Goal: Check status: Check status

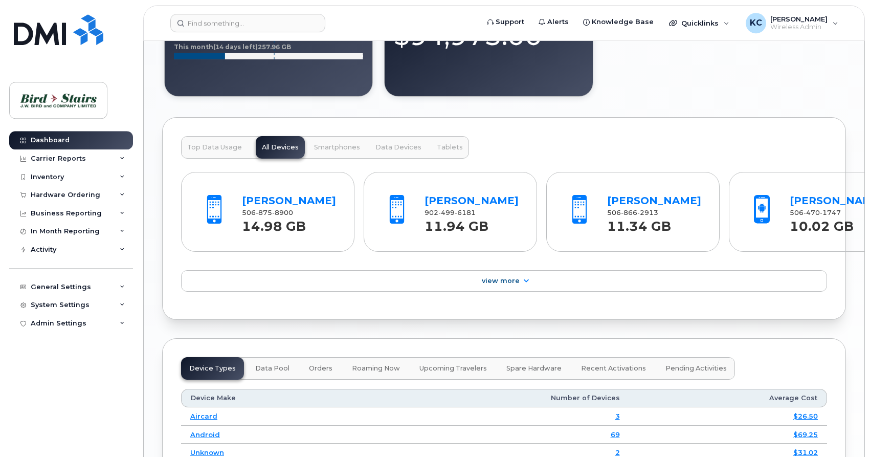
scroll to position [1044, 0]
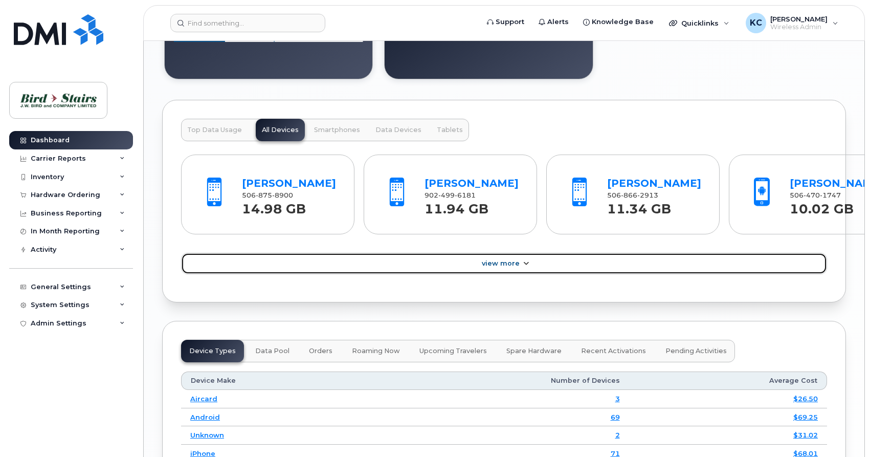
click at [474, 274] on link "View More" at bounding box center [504, 263] width 646 height 21
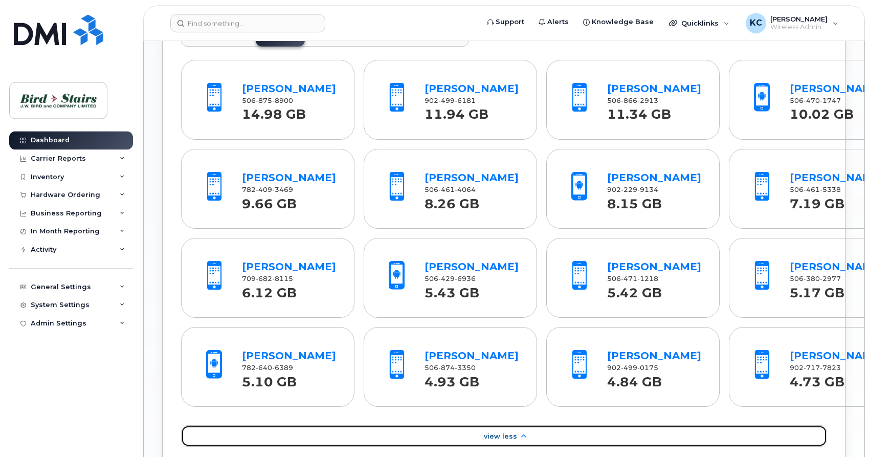
scroll to position [1148, 0]
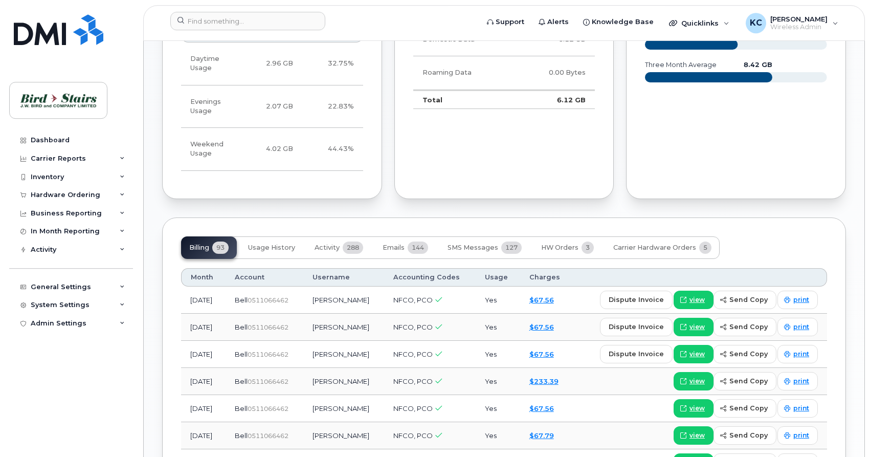
scroll to position [647, 0]
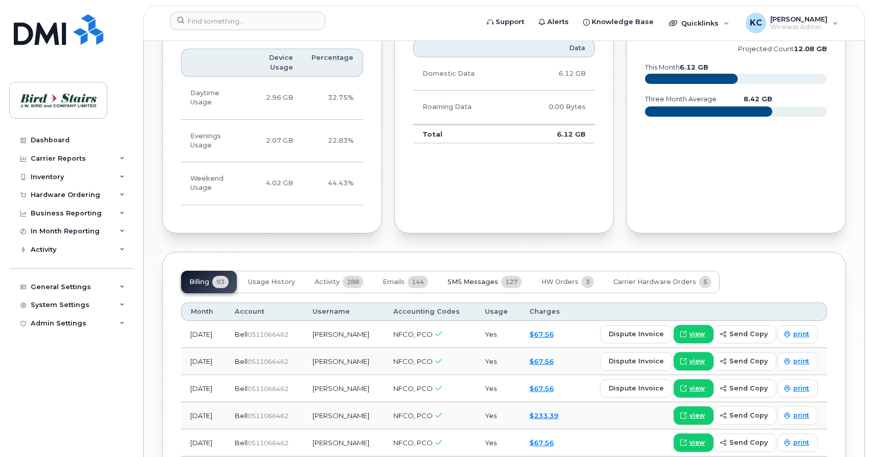
click at [482, 278] on span "SMS Messages" at bounding box center [473, 282] width 51 height 8
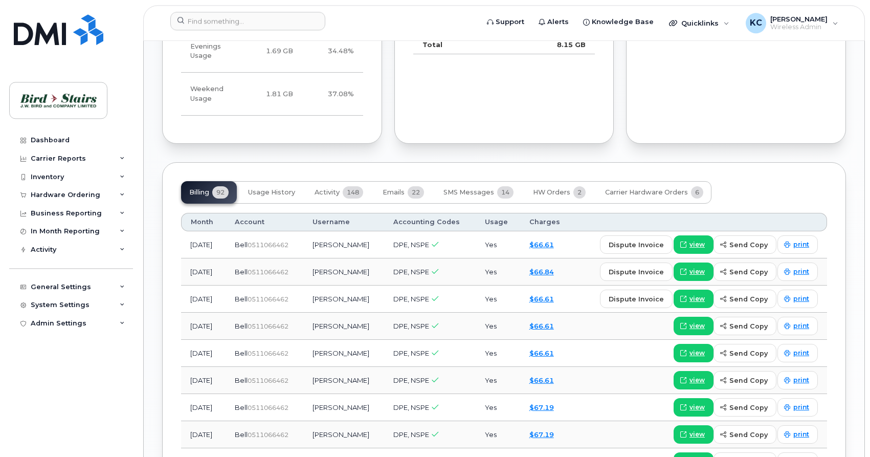
scroll to position [835, 0]
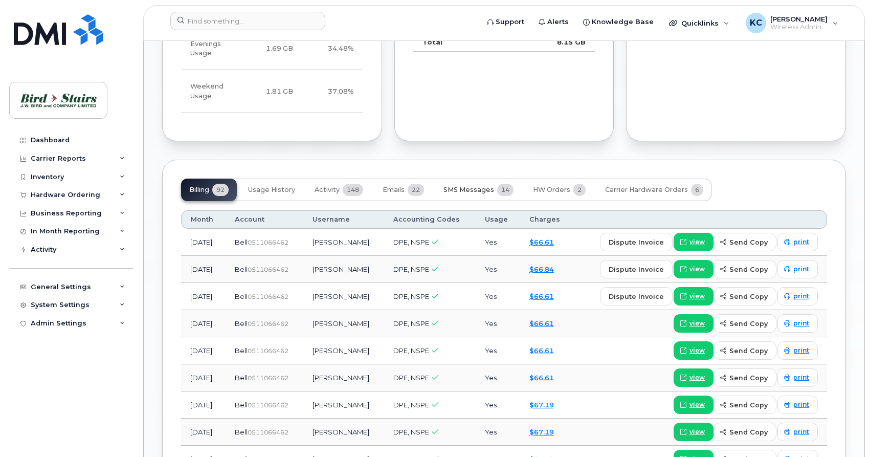
click at [466, 186] on span "SMS Messages" at bounding box center [469, 190] width 51 height 8
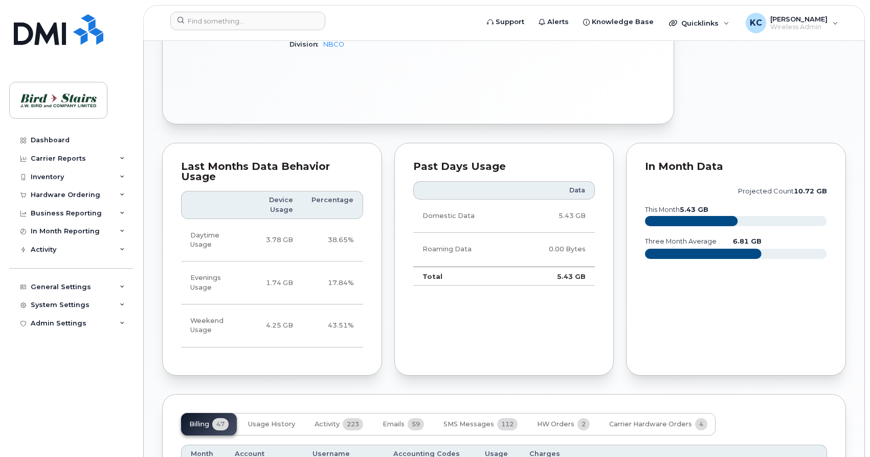
scroll to position [731, 0]
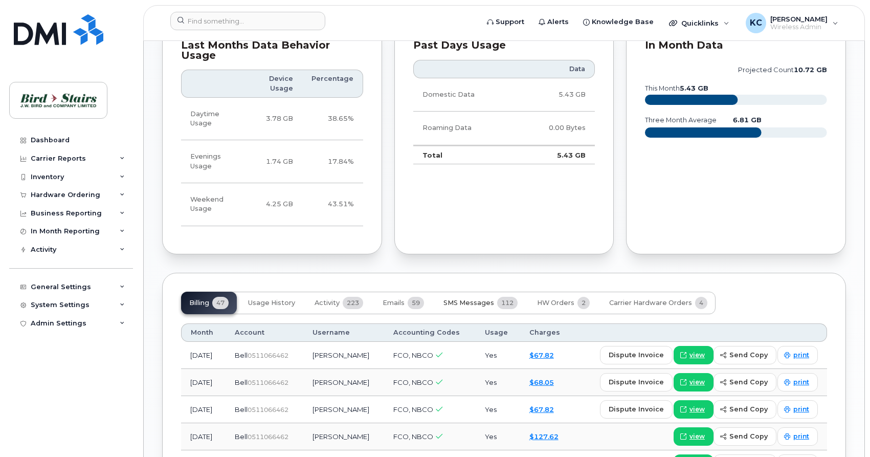
click at [470, 299] on span "SMS Messages" at bounding box center [469, 303] width 51 height 8
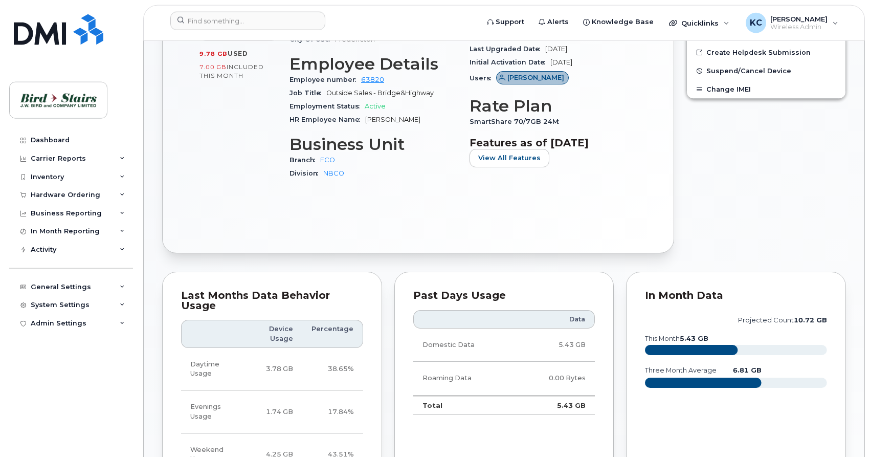
scroll to position [522, 0]
